Goal: Information Seeking & Learning: Learn about a topic

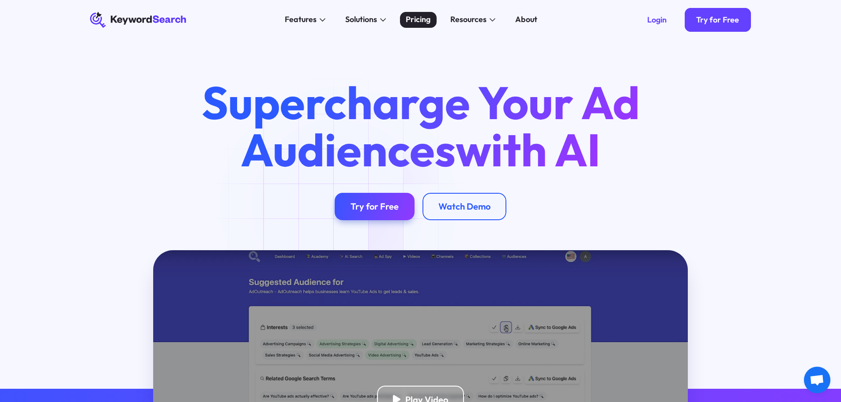
click at [414, 12] on link "Pricing" at bounding box center [418, 20] width 37 height 16
